Goal: Transaction & Acquisition: Purchase product/service

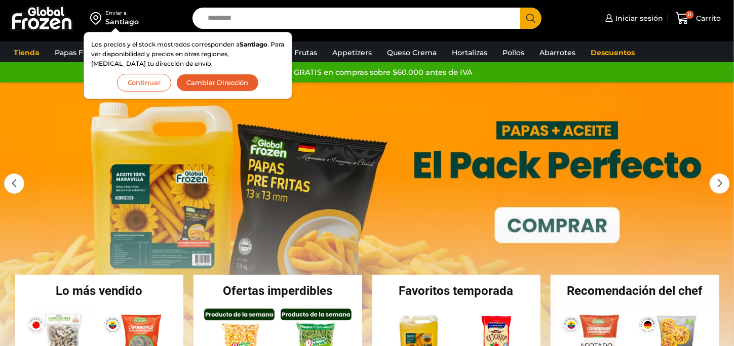
drag, startPoint x: 0, startPoint y: 0, endPoint x: 275, endPoint y: 18, distance: 275.6
click at [275, 18] on input "Search input" at bounding box center [359, 18] width 313 height 21
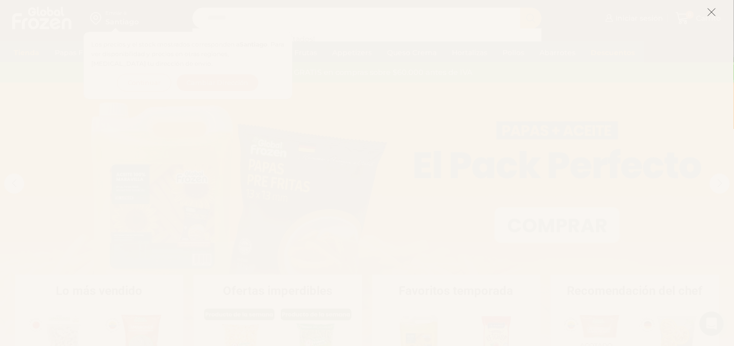
click at [712, 12] on line at bounding box center [711, 12] width 7 height 7
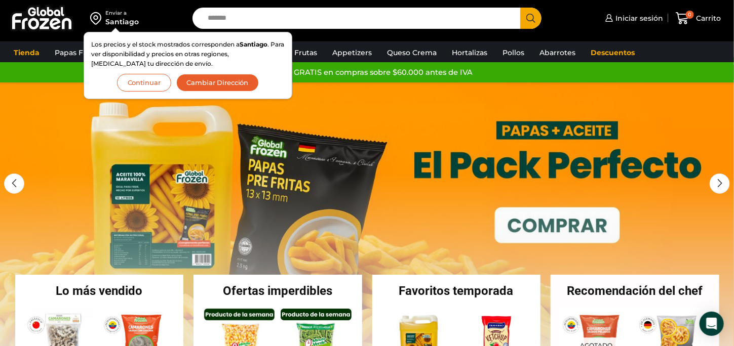
click at [443, 16] on input "******" at bounding box center [359, 18] width 313 height 21
drag, startPoint x: 150, startPoint y: 80, endPoint x: 162, endPoint y: 78, distance: 11.4
click at [150, 80] on button "Continuar" at bounding box center [144, 83] width 54 height 18
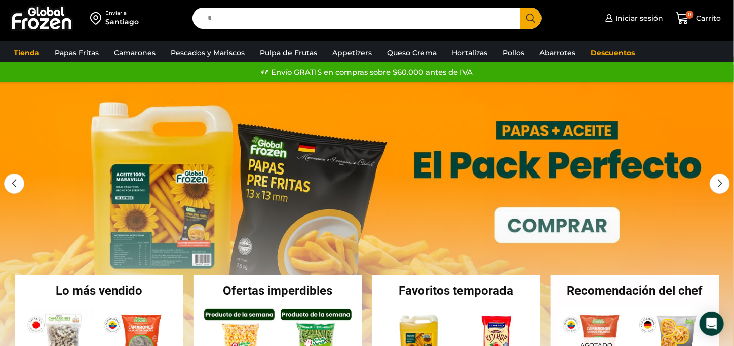
click at [255, 21] on input "*" at bounding box center [359, 18] width 313 height 21
type input "*"
click at [263, 47] on link "Pulpa de Frutas" at bounding box center [288, 52] width 67 height 19
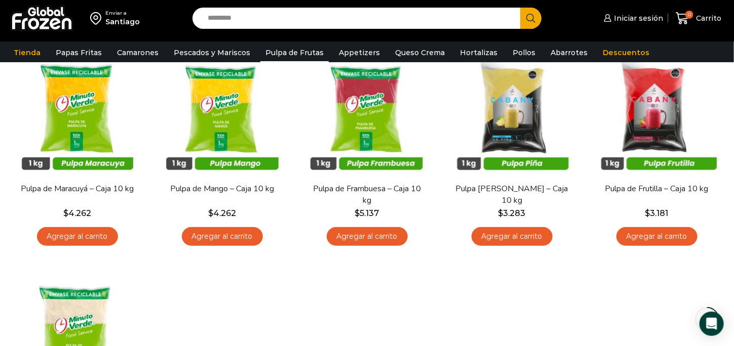
scroll to position [124, 0]
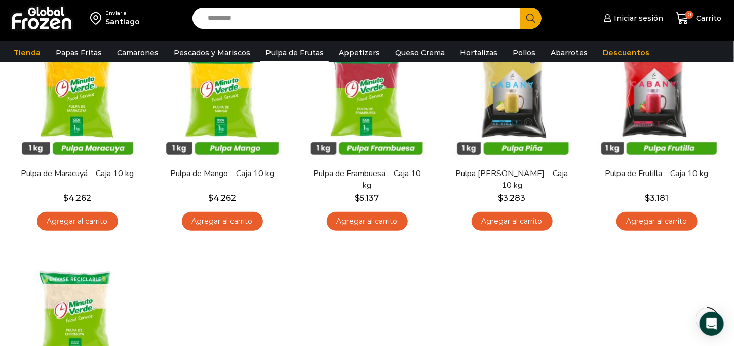
click at [734, 140] on html "WordPress WooCommerce Themes Enviar a Santiago Search input Search Iniciar sesi…" at bounding box center [367, 320] width 734 height 888
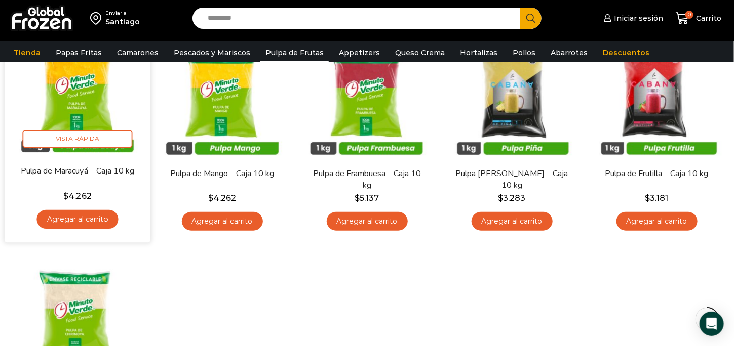
click at [84, 101] on img at bounding box center [77, 92] width 131 height 131
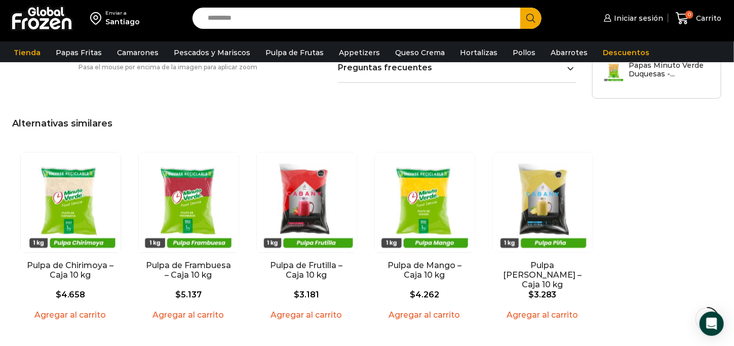
scroll to position [630, 0]
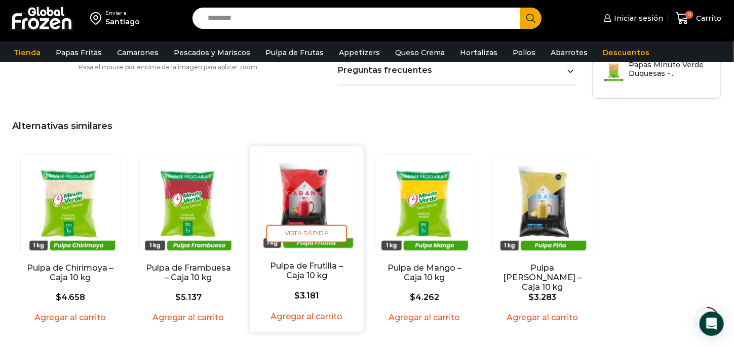
click at [310, 171] on img "3 / 5" at bounding box center [306, 202] width 100 height 100
click at [305, 182] on img "3 / 5" at bounding box center [306, 202] width 100 height 100
